Goal: Navigation & Orientation: Find specific page/section

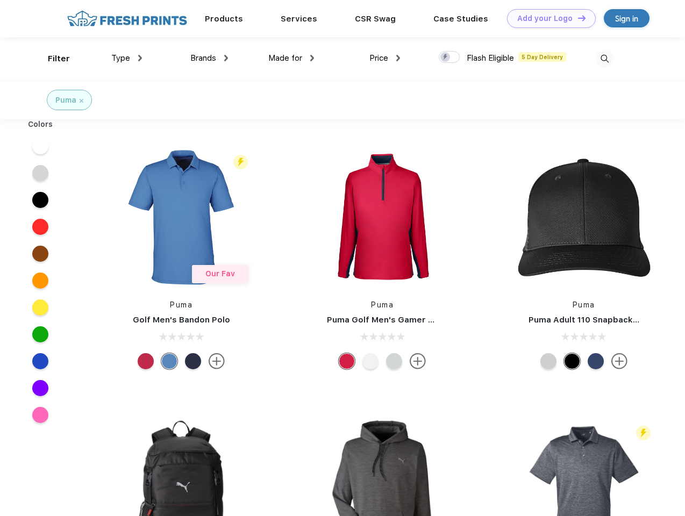
click at [547, 18] on link "Add your Logo Design Tool" at bounding box center [551, 18] width 89 height 19
click at [0, 0] on div "Design Tool" at bounding box center [0, 0] width 0 height 0
click at [577, 18] on link "Add your Logo Design Tool" at bounding box center [551, 18] width 89 height 19
click at [52, 59] on div "Filter" at bounding box center [59, 59] width 22 height 12
click at [127, 58] on span "Type" at bounding box center [120, 58] width 19 height 10
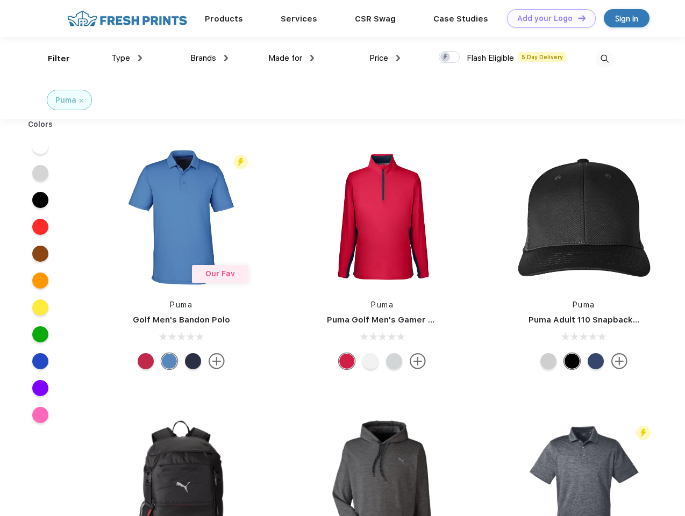
click at [209, 58] on span "Brands" at bounding box center [203, 58] width 26 height 10
click at [291, 58] on span "Made for" at bounding box center [285, 58] width 34 height 10
click at [385, 58] on span "Price" at bounding box center [378, 58] width 19 height 10
click at [449, 58] on div at bounding box center [449, 57] width 21 height 12
click at [446, 58] on input "checkbox" at bounding box center [442, 54] width 7 height 7
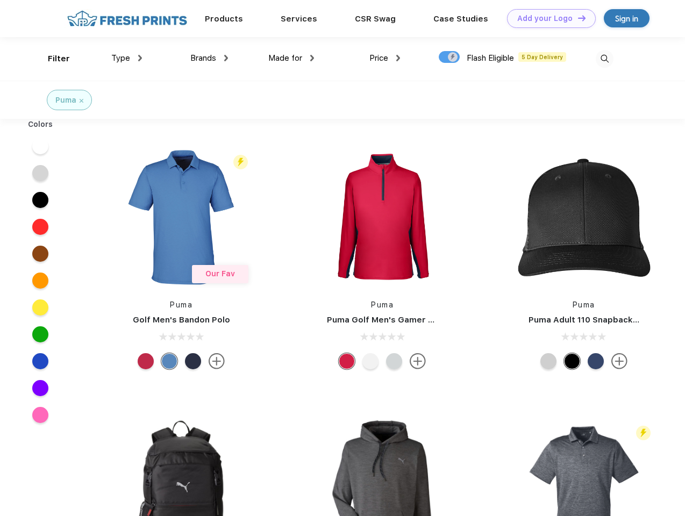
click at [604, 59] on img at bounding box center [605, 59] width 18 height 18
